Goal: Task Accomplishment & Management: Manage account settings

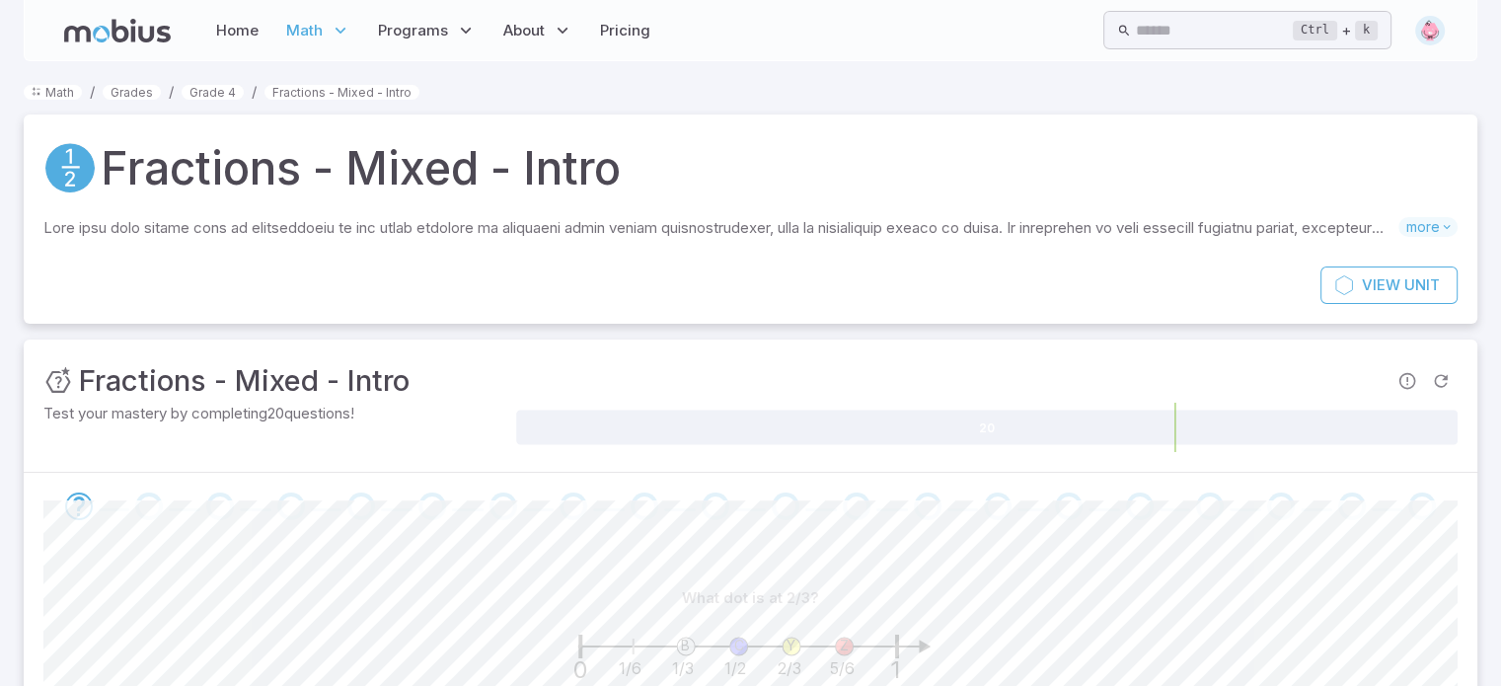
click at [1437, 34] on img at bounding box center [1430, 31] width 30 height 30
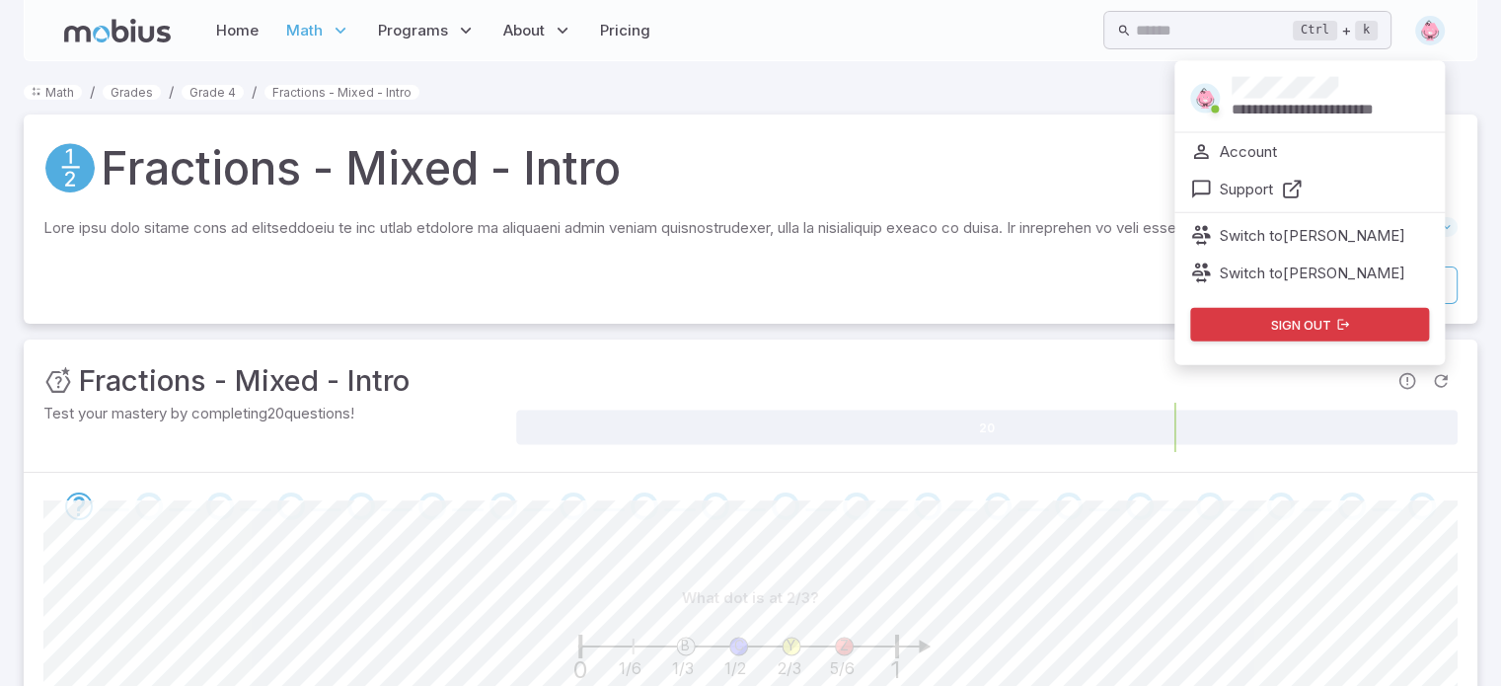
click at [1356, 102] on p "**********" at bounding box center [1331, 110] width 198 height 22
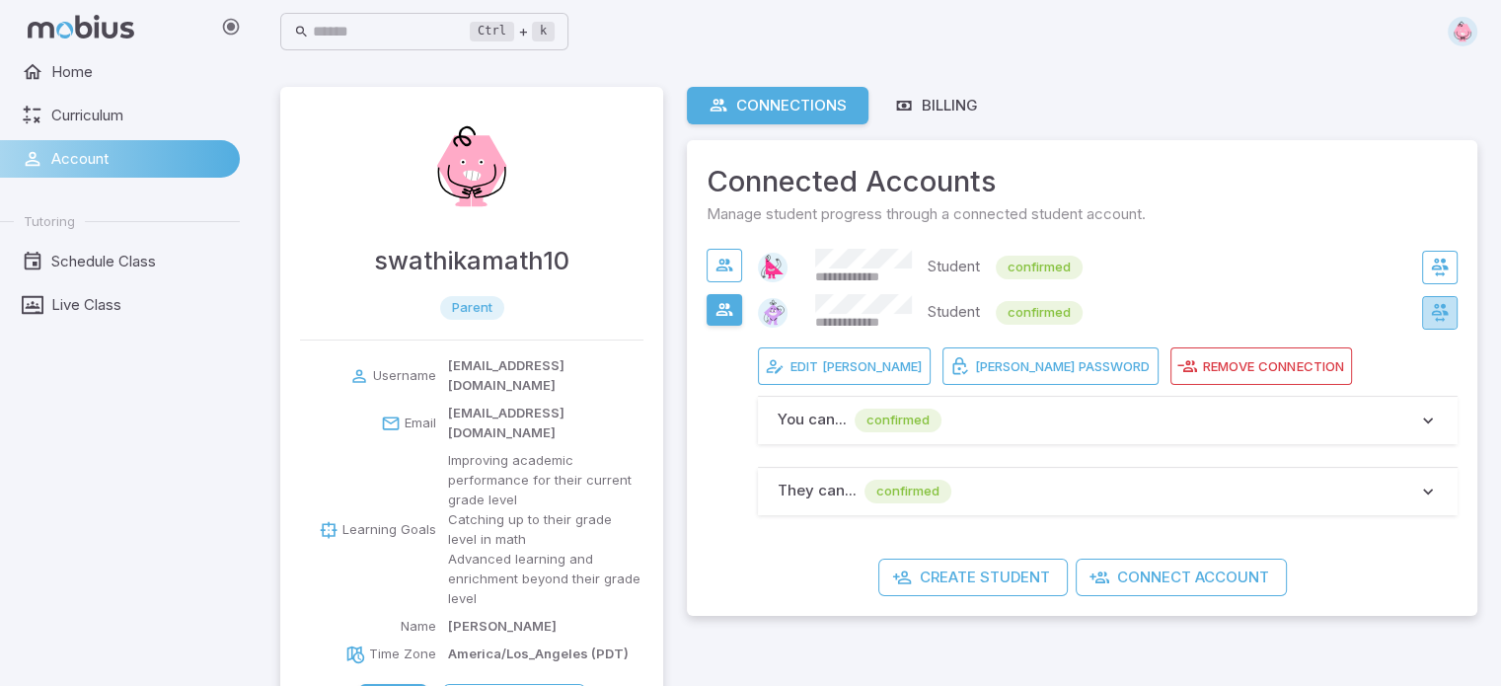
click at [1434, 315] on icon "button" at bounding box center [1440, 313] width 20 height 20
